Goal: Task Accomplishment & Management: Manage account settings

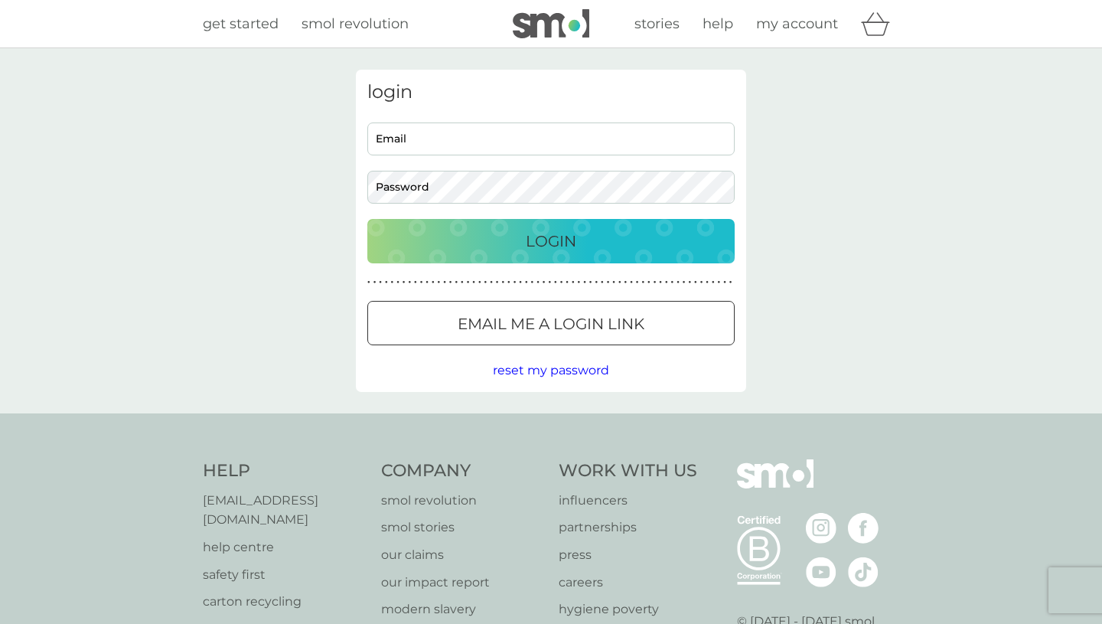
type input "[EMAIL_ADDRESS][DOMAIN_NAME]"
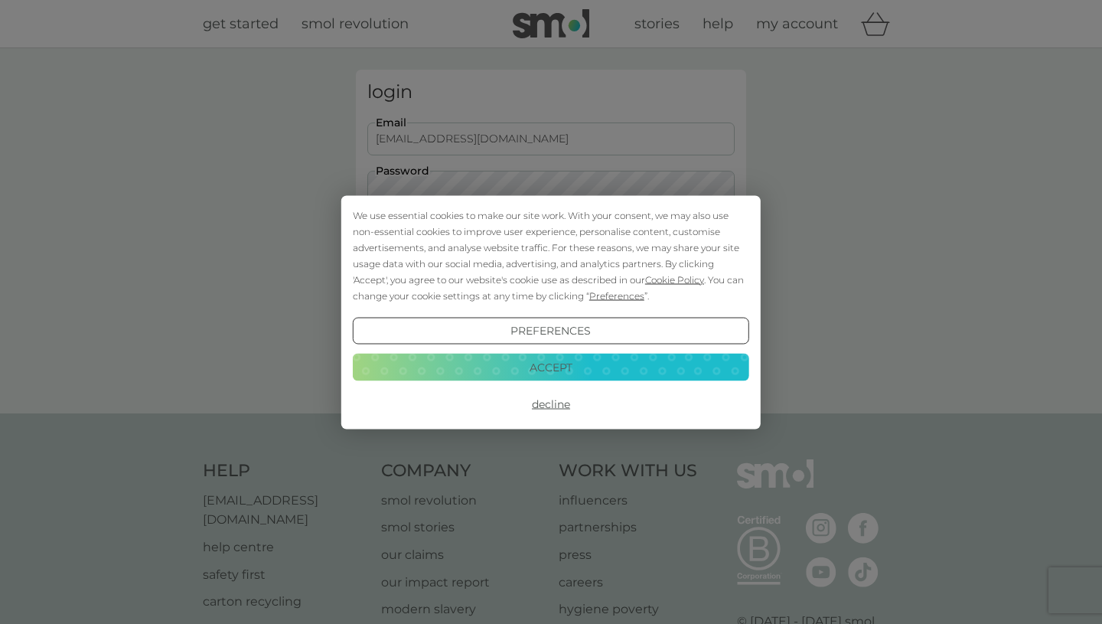
click at [580, 363] on button "Accept" at bounding box center [551, 368] width 396 height 28
click at [559, 363] on span "reset my password" at bounding box center [551, 370] width 116 height 15
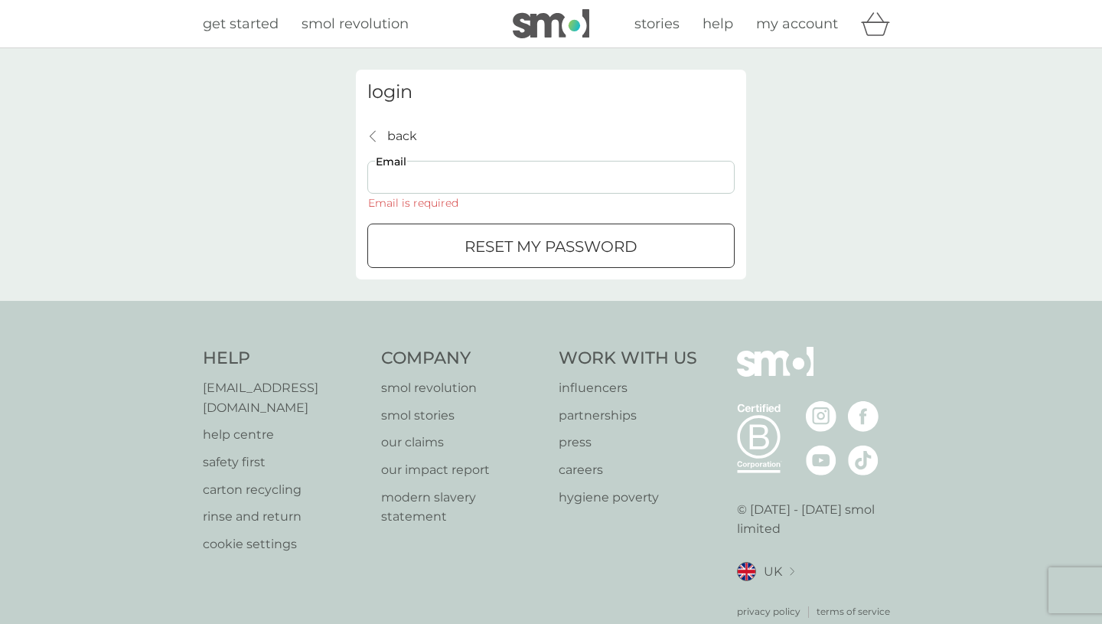
type input "[EMAIL_ADDRESS][DOMAIN_NAME]"
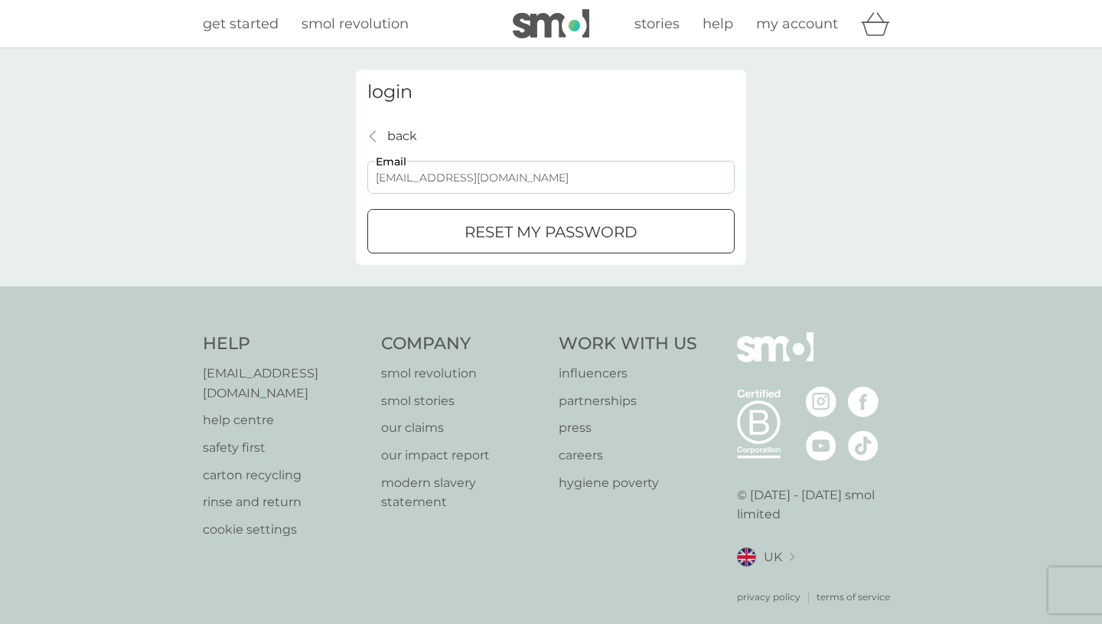
click at [408, 134] on p "back" at bounding box center [402, 136] width 30 height 20
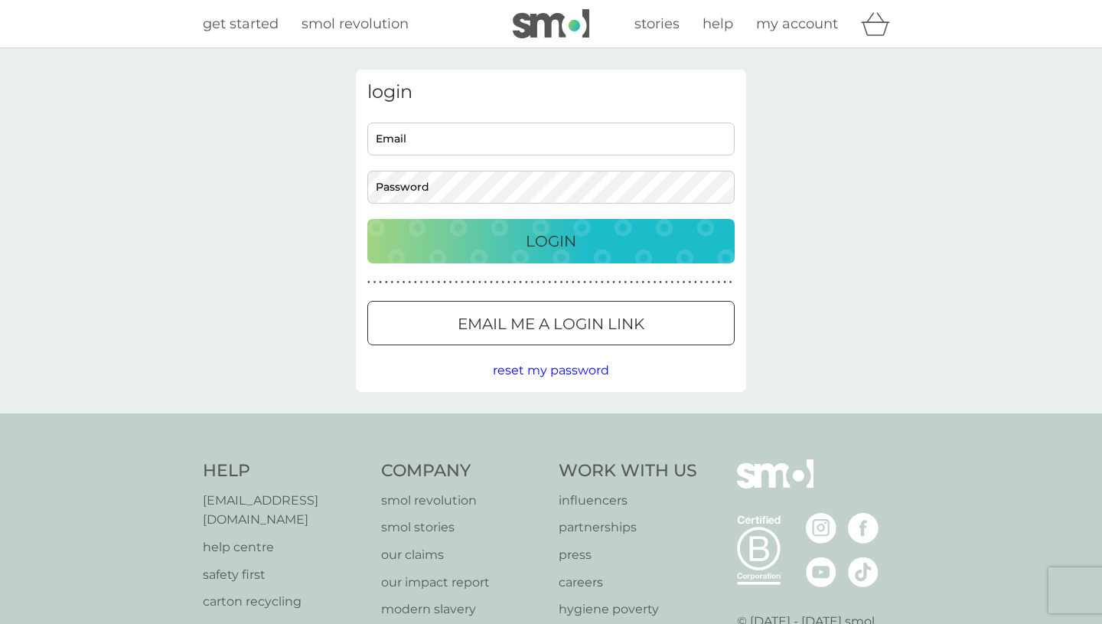
type input "[EMAIL_ADDRESS][DOMAIN_NAME]"
click at [549, 243] on p "Login" at bounding box center [551, 241] width 51 height 24
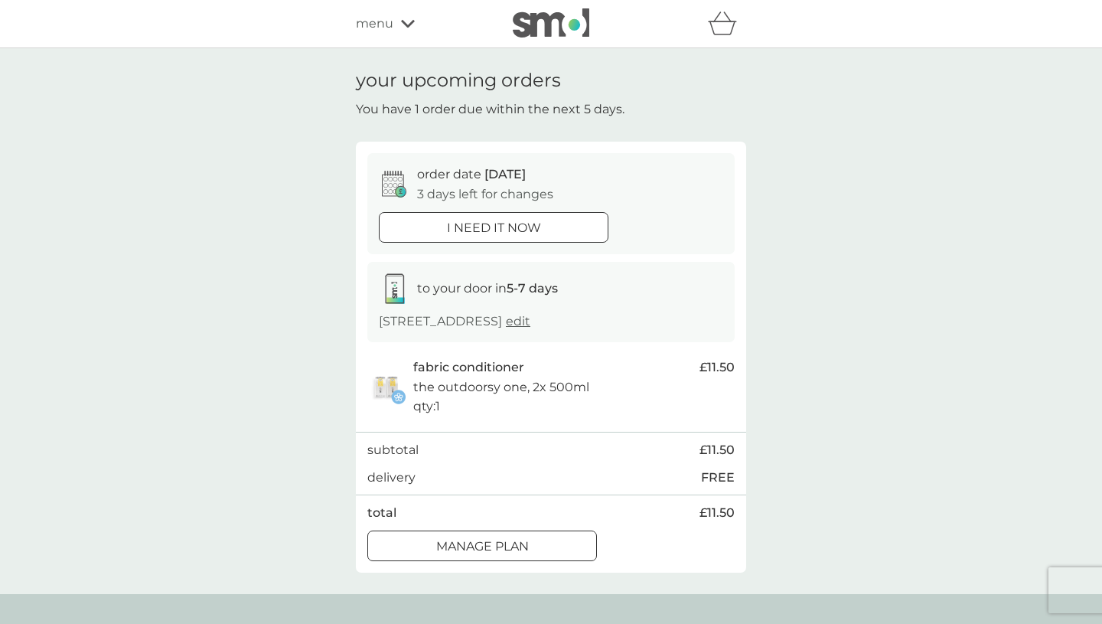
scroll to position [50, 0]
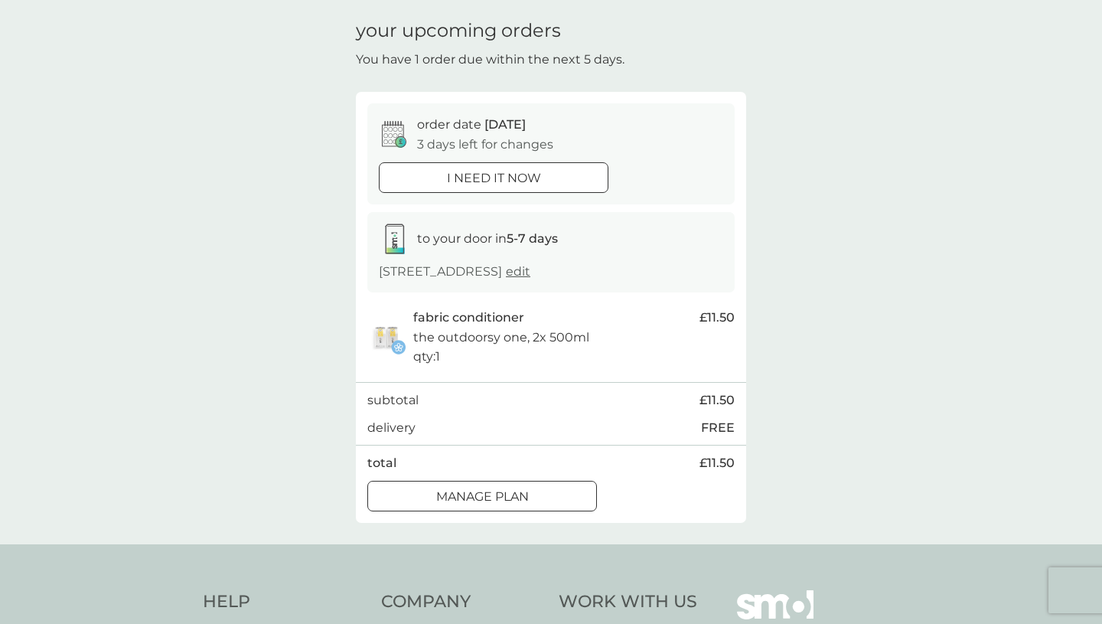
click at [459, 504] on div at bounding box center [482, 496] width 55 height 16
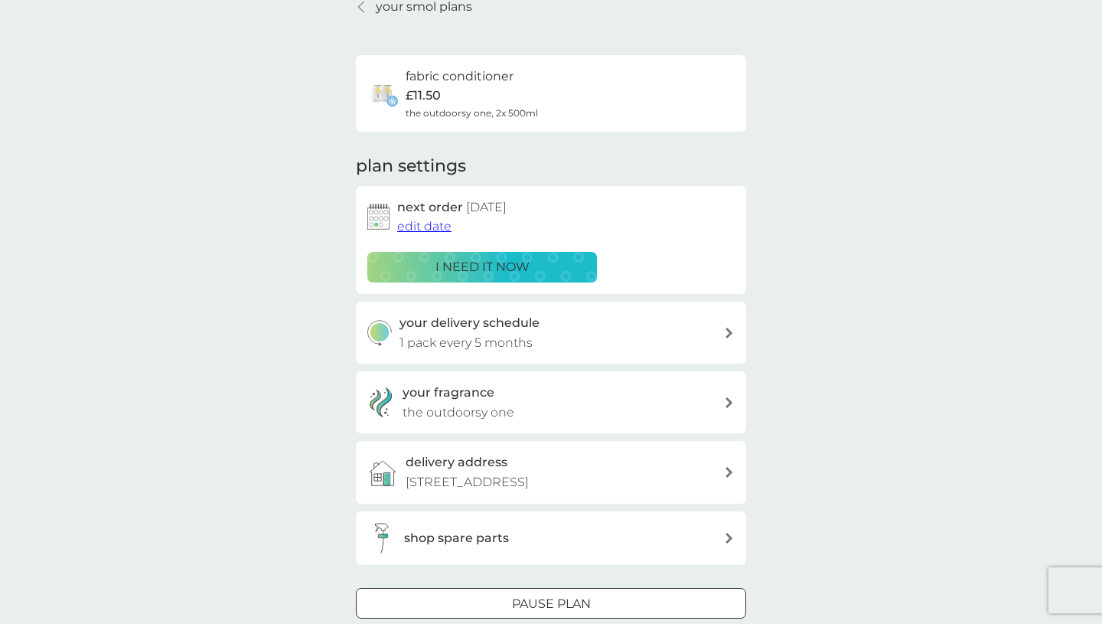
scroll to position [92, 0]
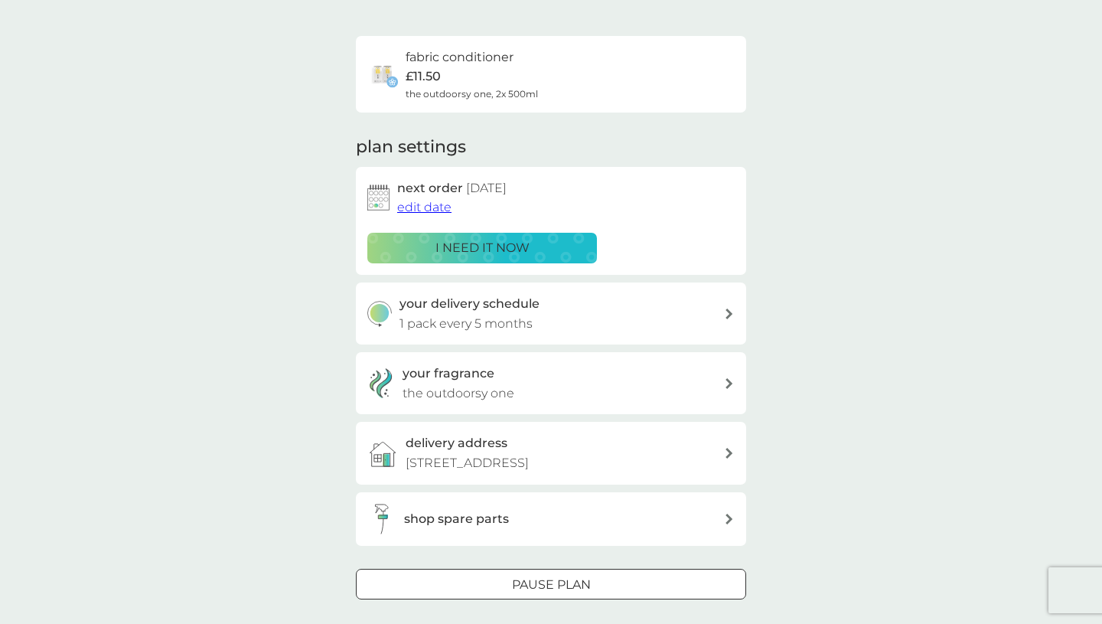
click at [497, 311] on h3 "your delivery schedule" at bounding box center [469, 304] width 140 height 20
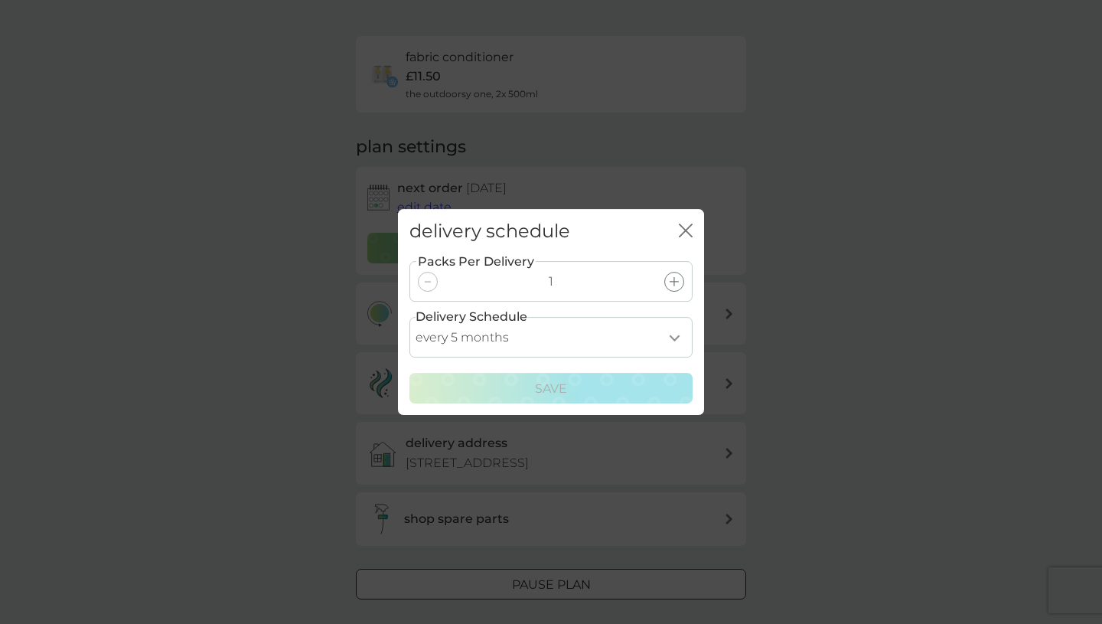
click at [675, 339] on select "every 1 month every 2 months every 3 months every 4 months every 5 months every…" at bounding box center [550, 337] width 283 height 41
select select "6"
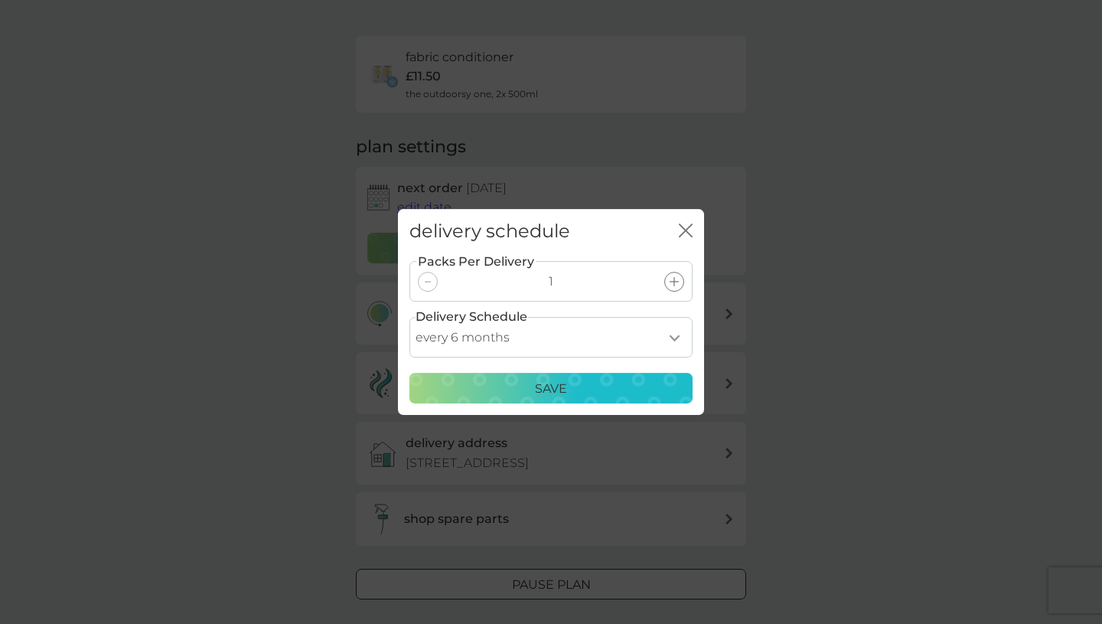
click at [618, 386] on div "Save" at bounding box center [550, 389] width 263 height 20
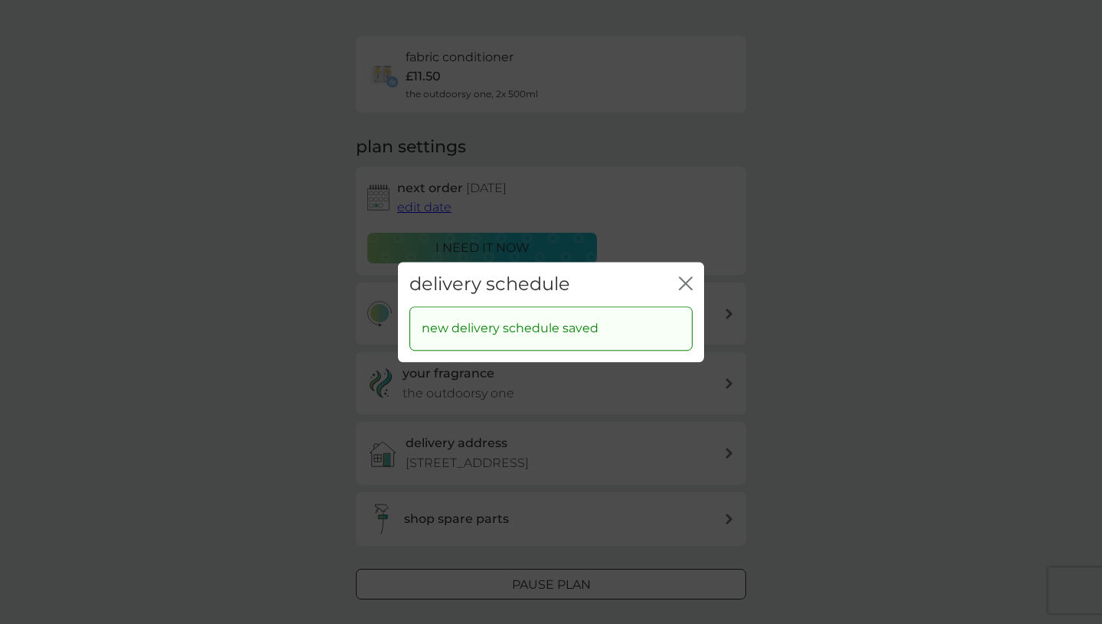
click at [682, 279] on icon "close" at bounding box center [683, 283] width 6 height 12
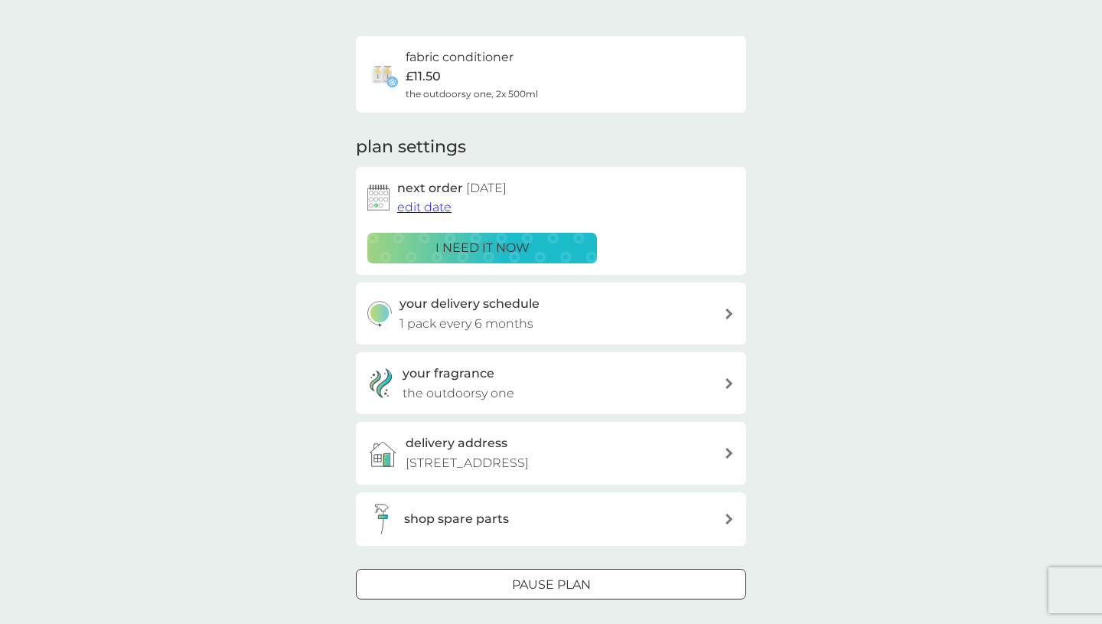
click at [435, 206] on span "edit date" at bounding box center [424, 207] width 54 height 15
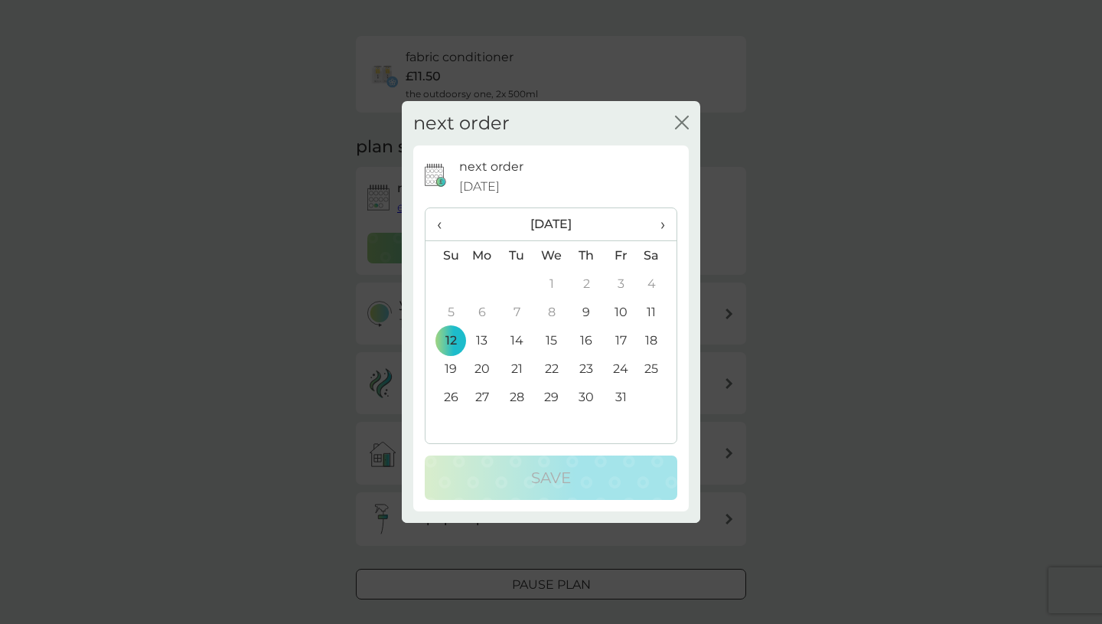
click at [666, 227] on th "›" at bounding box center [657, 224] width 38 height 33
click at [621, 406] on td "28" at bounding box center [621, 397] width 34 height 28
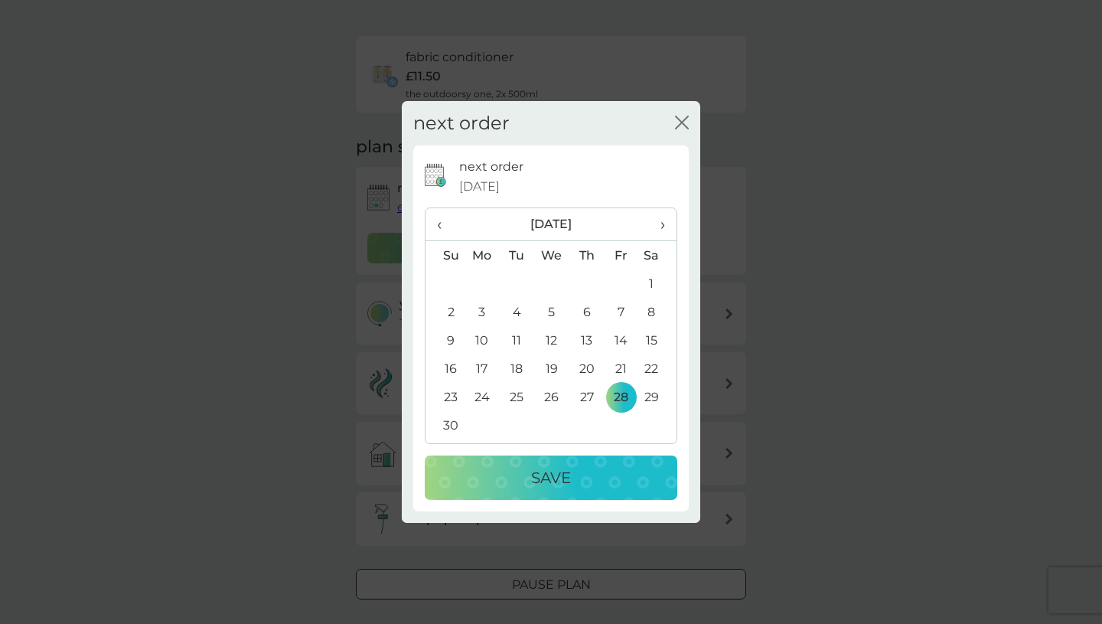
click at [589, 490] on div "Save" at bounding box center [551, 477] width 222 height 24
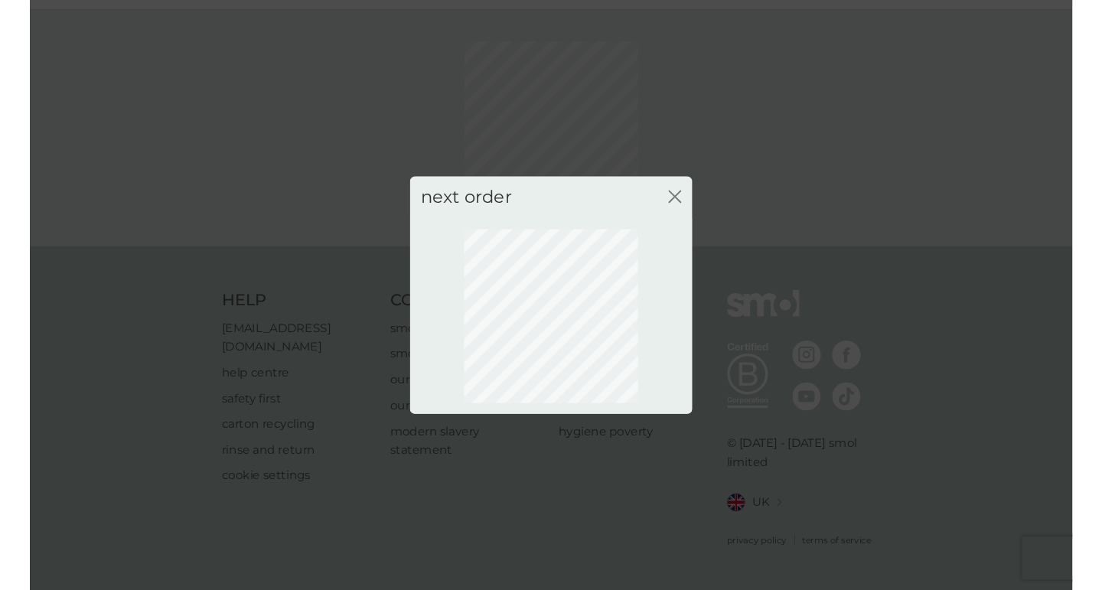
scroll to position [18, 0]
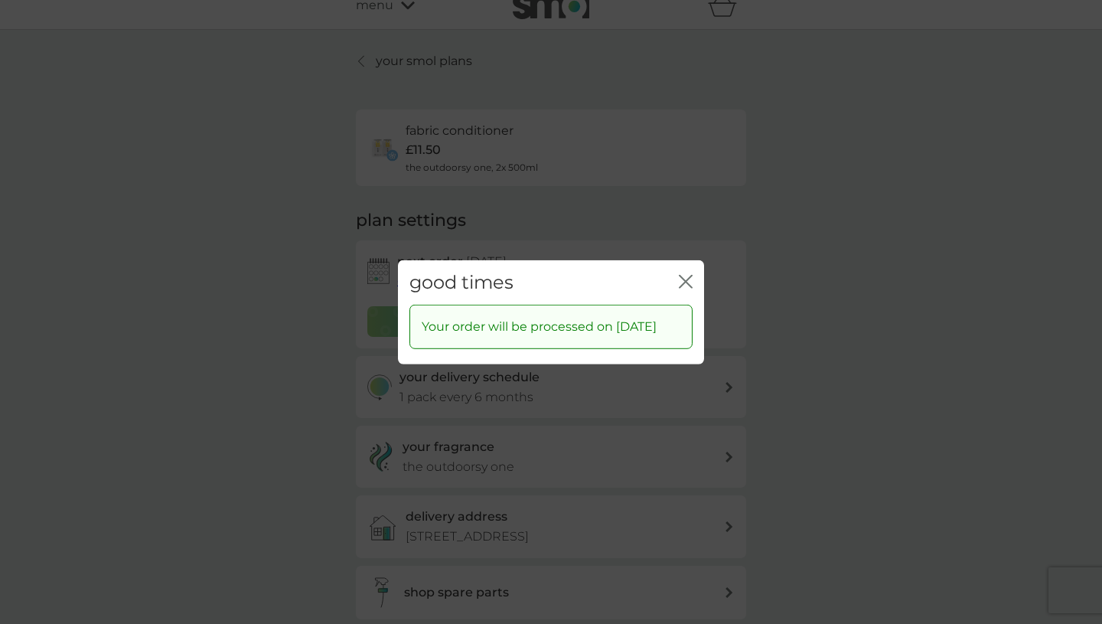
click at [686, 274] on icon "close" at bounding box center [686, 281] width 14 height 14
